Goal: Contribute content

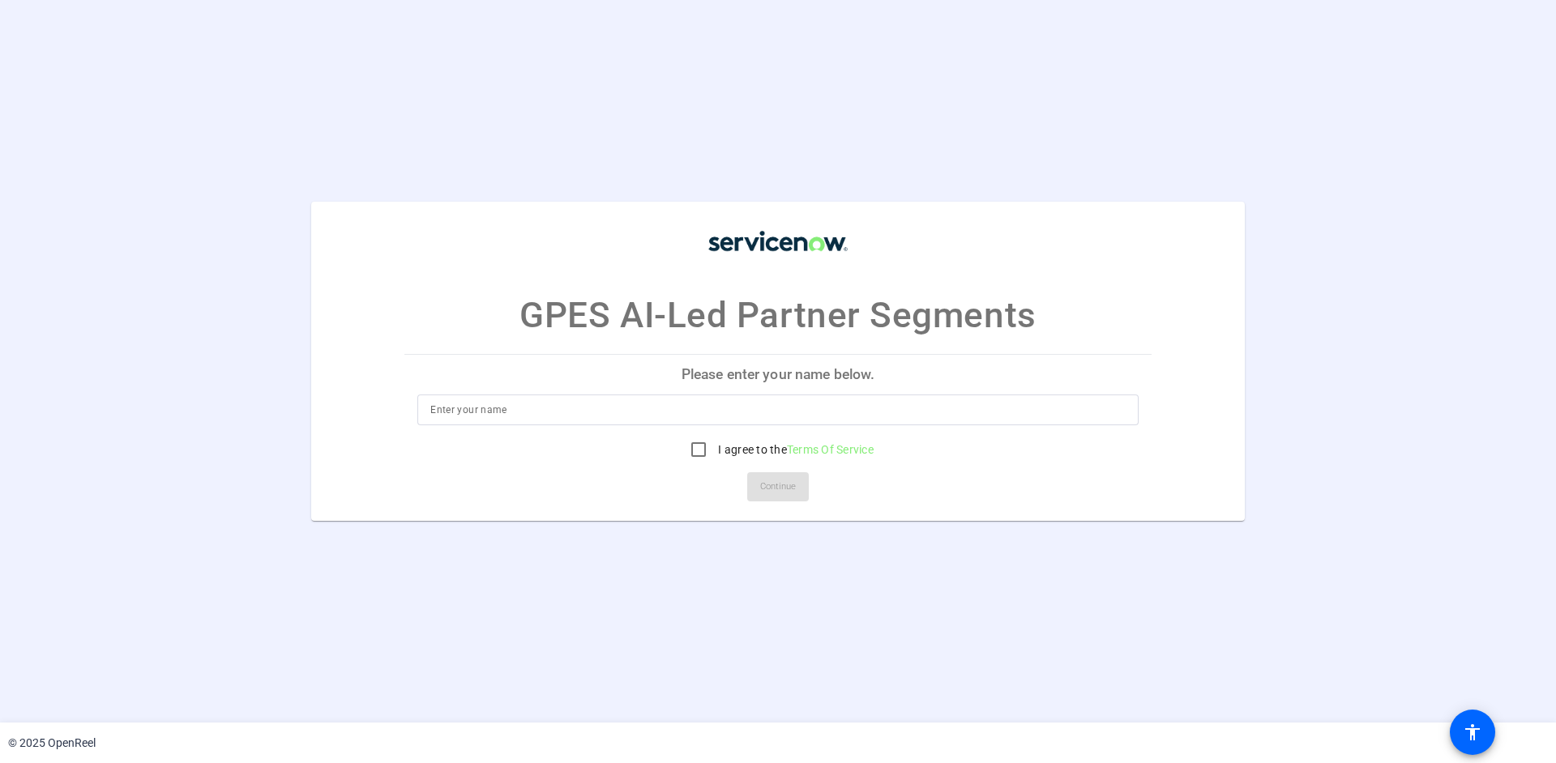
click at [527, 405] on input at bounding box center [777, 409] width 695 height 19
type input "[PERSON_NAME]"
click at [694, 451] on input "I agree to the Terms Of Service" at bounding box center [698, 449] width 32 height 32
checkbox input "true"
click at [765, 485] on span "Continue" at bounding box center [778, 487] width 36 height 24
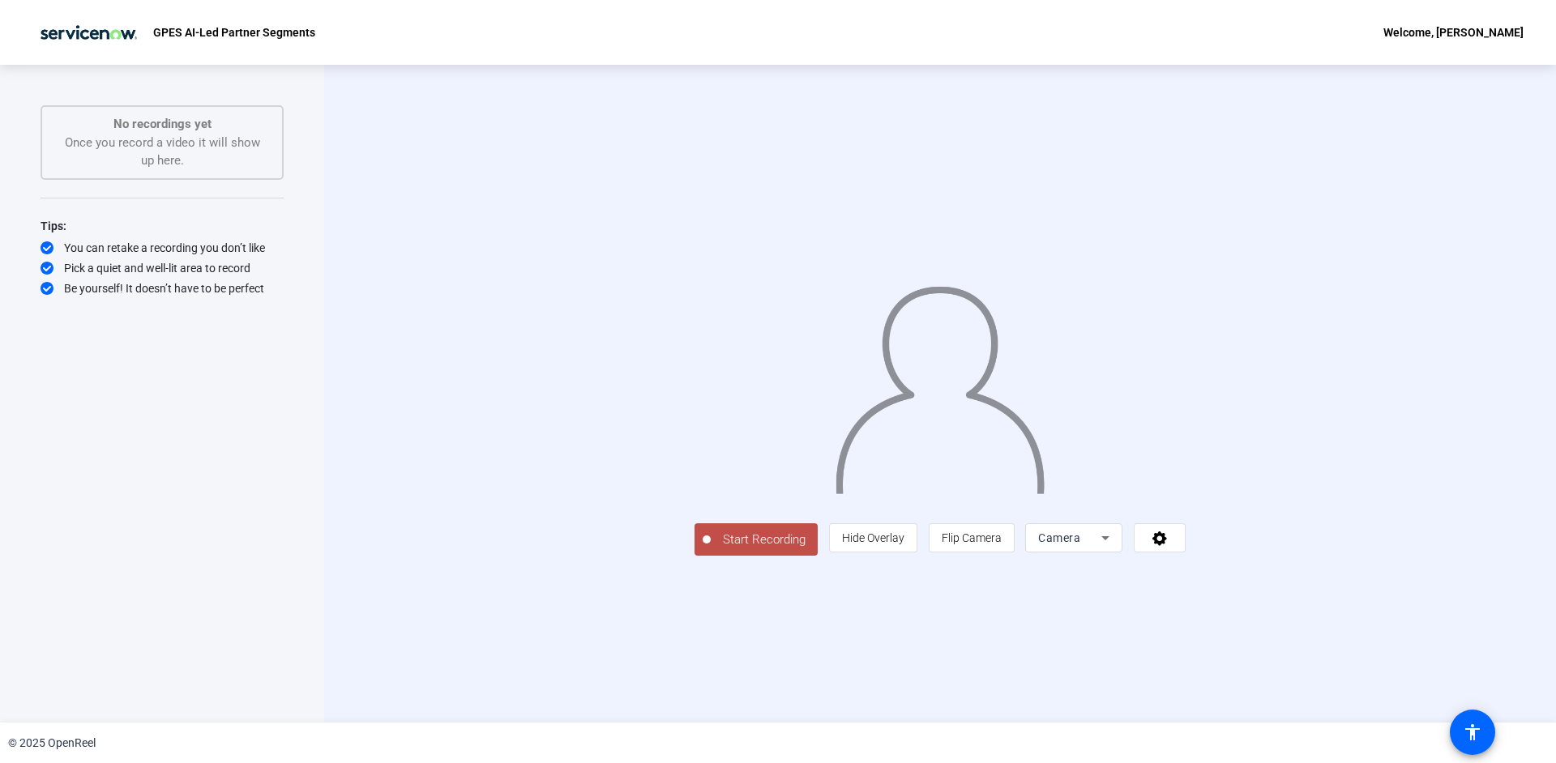
click at [1109, 553] on div "Camera" at bounding box center [1073, 537] width 71 height 29
click at [1454, 496] on div at bounding box center [778, 381] width 1556 height 763
click at [1109, 548] on mat-select "Camera" at bounding box center [1073, 537] width 71 height 19
click at [1269, 644] on div at bounding box center [778, 381] width 1556 height 763
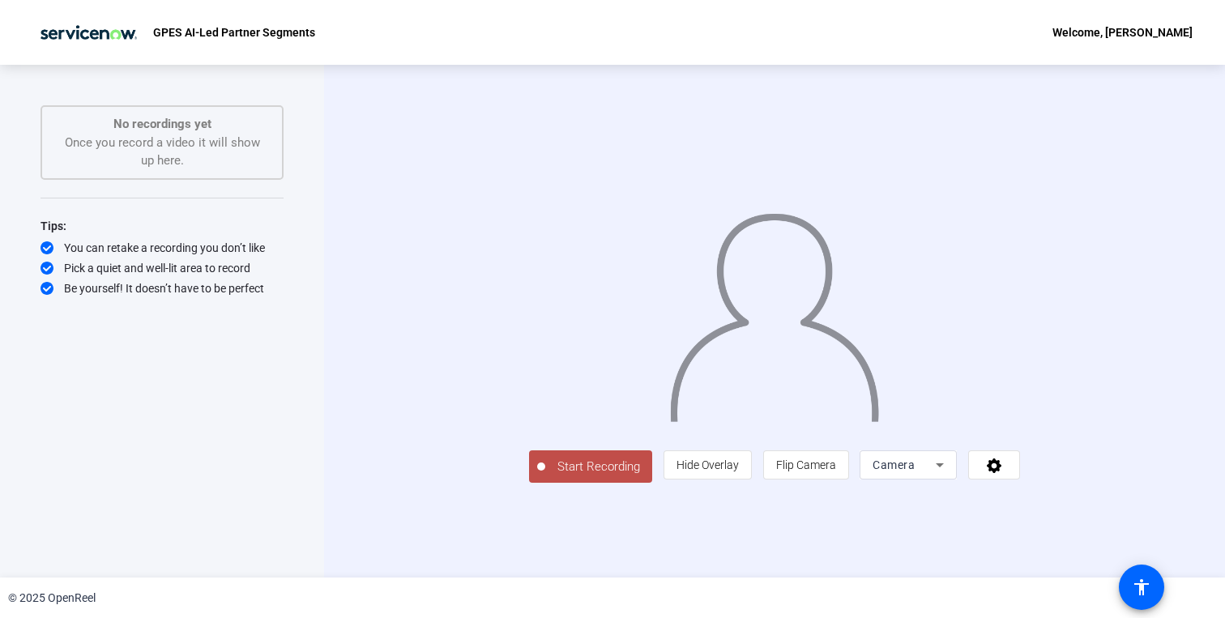
click at [915, 472] on span "Camera" at bounding box center [894, 465] width 42 height 13
click at [193, 514] on div at bounding box center [612, 309] width 1225 height 618
click at [303, 489] on div "Start Recording No recordings yet Once you record a video it will show up here.…" at bounding box center [162, 321] width 324 height 513
click at [1004, 473] on icon at bounding box center [994, 465] width 19 height 16
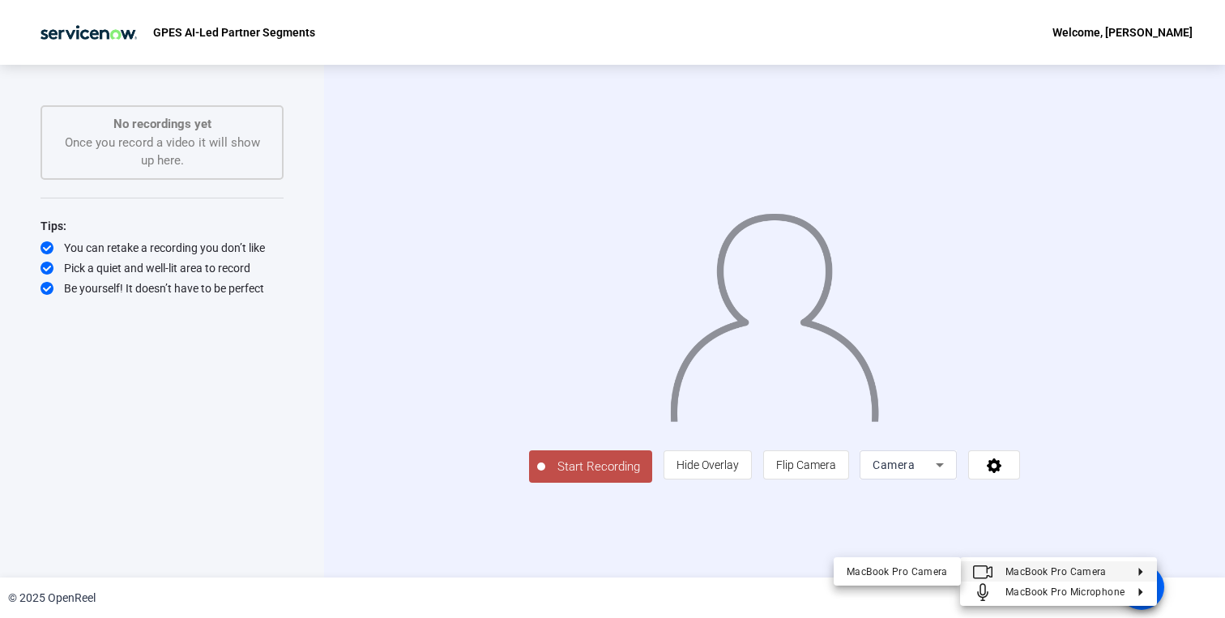
click at [747, 541] on div at bounding box center [612, 309] width 1225 height 618
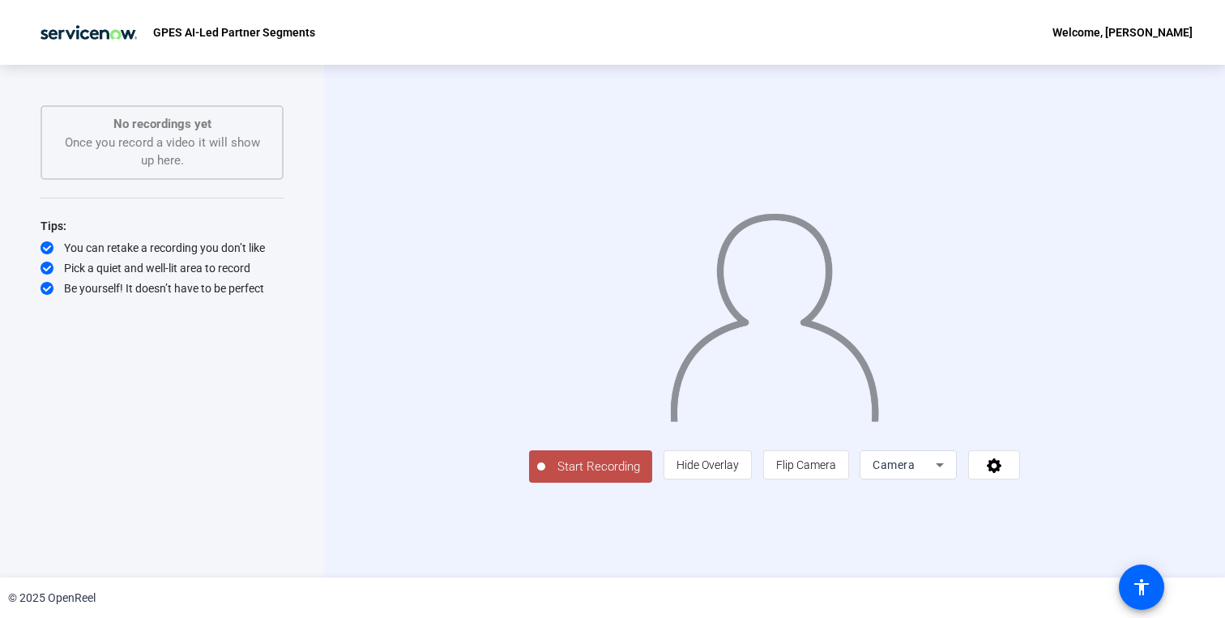
click at [222, 152] on div "No recordings yet Once you record a video it will show up here." at bounding box center [161, 142] width 207 height 55
click at [162, 143] on div "No recordings yet Once you record a video it will show up here." at bounding box center [161, 142] width 207 height 55
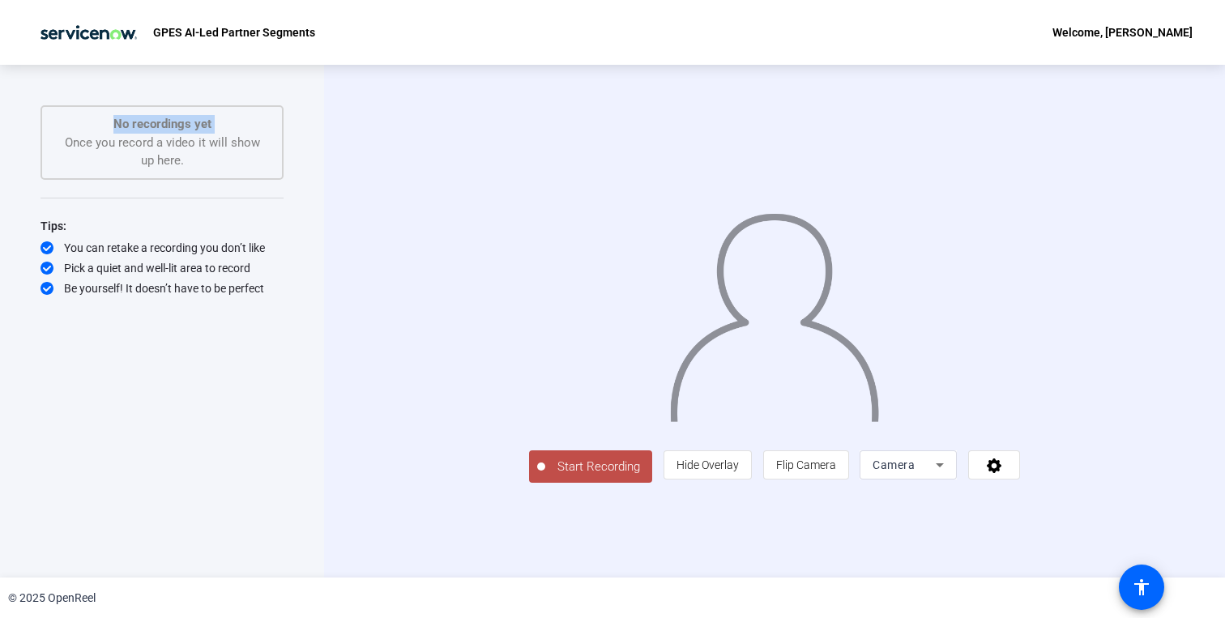
click at [162, 143] on div "No recordings yet Once you record a video it will show up here." at bounding box center [161, 142] width 207 height 55
click at [739, 472] on span "Hide Overlay" at bounding box center [708, 465] width 62 height 13
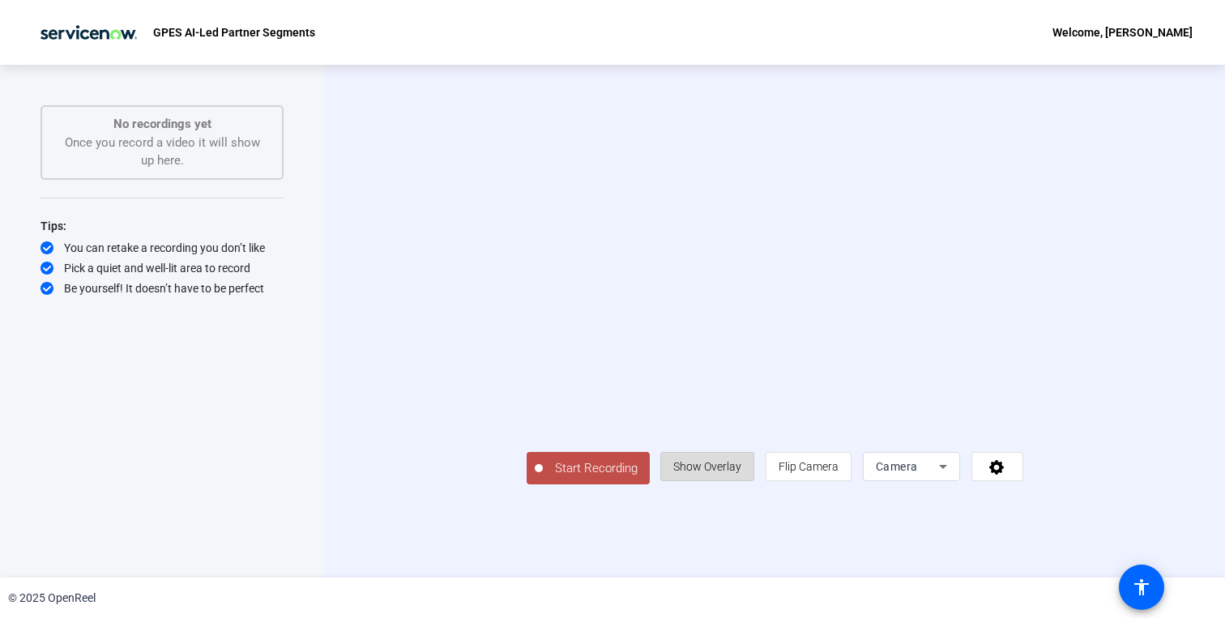
click at [741, 473] on span "Show Overlay" at bounding box center [707, 466] width 68 height 13
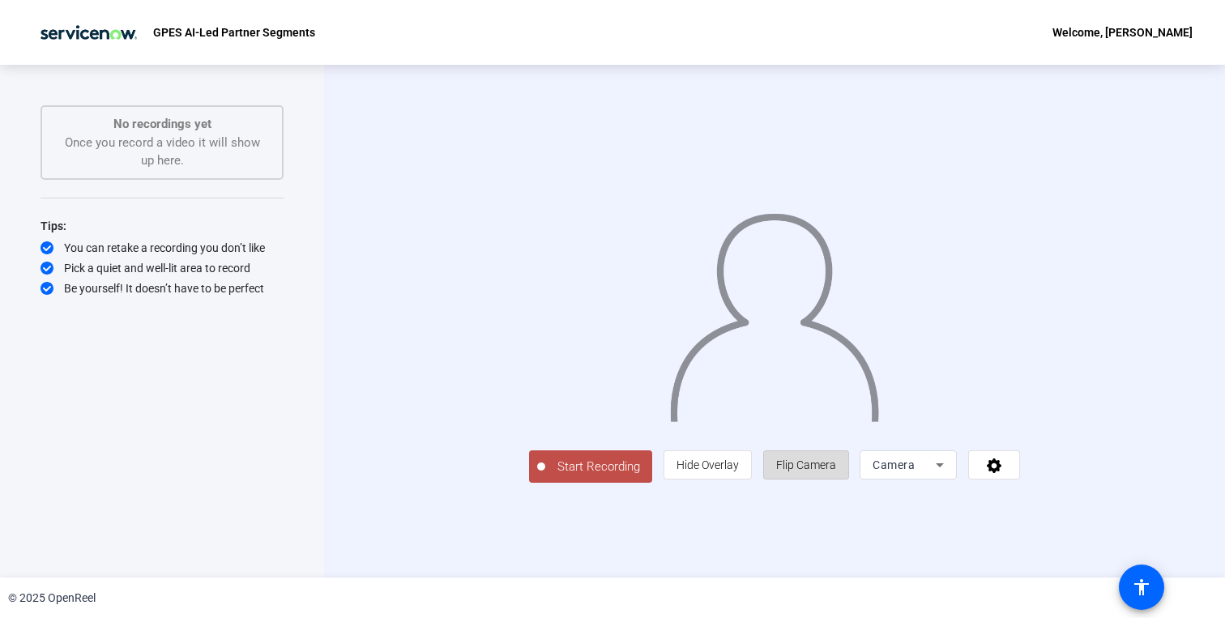
click at [836, 480] on span "Flip Camera" at bounding box center [806, 465] width 60 height 31
click at [950, 475] on icon at bounding box center [939, 464] width 19 height 19
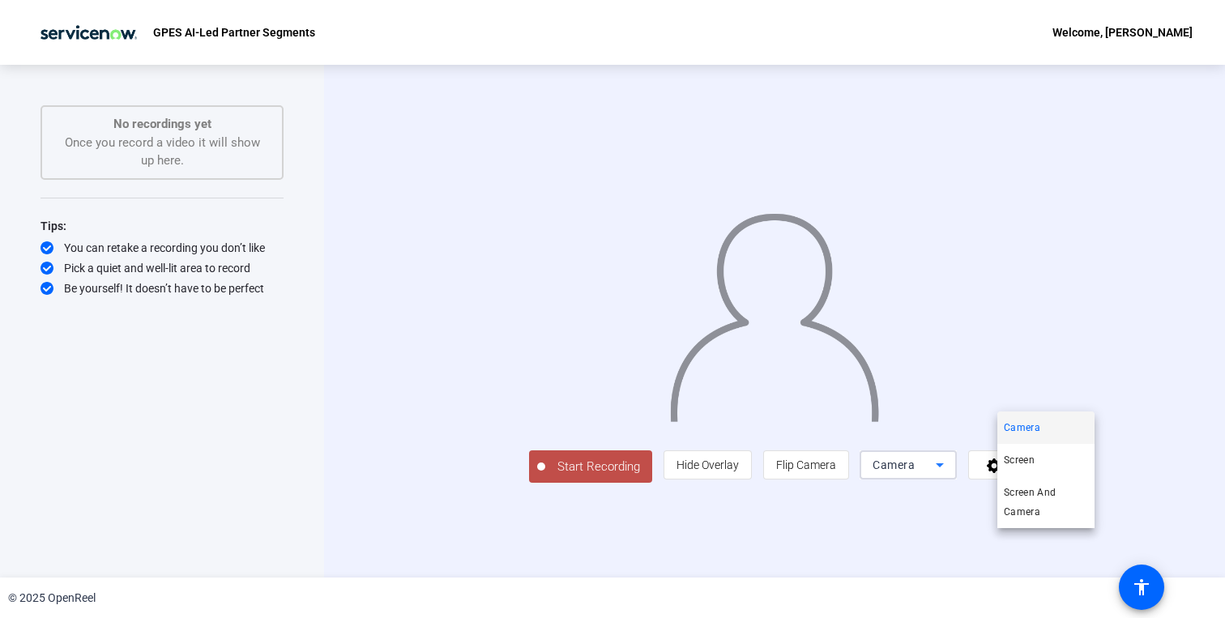
drag, startPoint x: 1032, startPoint y: 474, endPoint x: 660, endPoint y: 559, distance: 382.3
click at [660, 560] on div "Camera Screen Screen And Camera" at bounding box center [612, 309] width 1225 height 618
click at [660, 559] on div at bounding box center [612, 309] width 1225 height 618
